Goal: Task Accomplishment & Management: Manage account settings

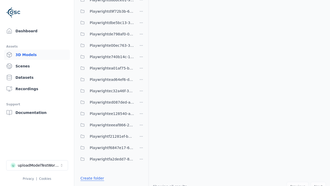
click at [91, 178] on link "Create folder" at bounding box center [92, 177] width 24 height 5
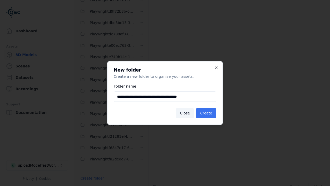
type input "**********"
click at [207, 113] on button "Create" at bounding box center [206, 113] width 20 height 10
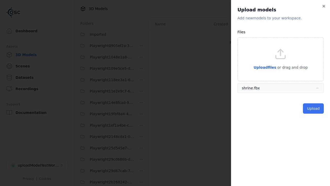
click at [314, 108] on button "Upload" at bounding box center [313, 108] width 21 height 10
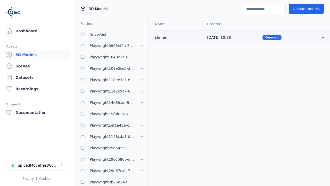
click at [324, 37] on html "Support Dashboard Assets 3D Models Scenes Datasets Recordings Support Documenta…" at bounding box center [165, 93] width 330 height 186
click at [312, 57] on div "Delete" at bounding box center [312, 57] width 30 height 8
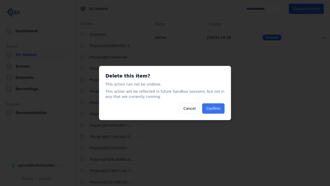
click at [214, 108] on button "Confirm" at bounding box center [213, 108] width 22 height 10
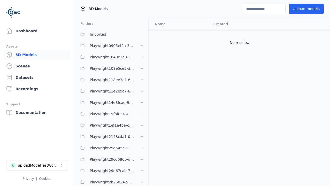
click at [141, 93] on html "Support Dashboard Assets 3D Models Scenes Datasets Recordings Support Documenta…" at bounding box center [165, 93] width 330 height 186
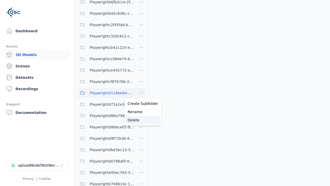
click at [141, 120] on div "Delete" at bounding box center [143, 120] width 35 height 8
